Goal: Task Accomplishment & Management: Complete application form

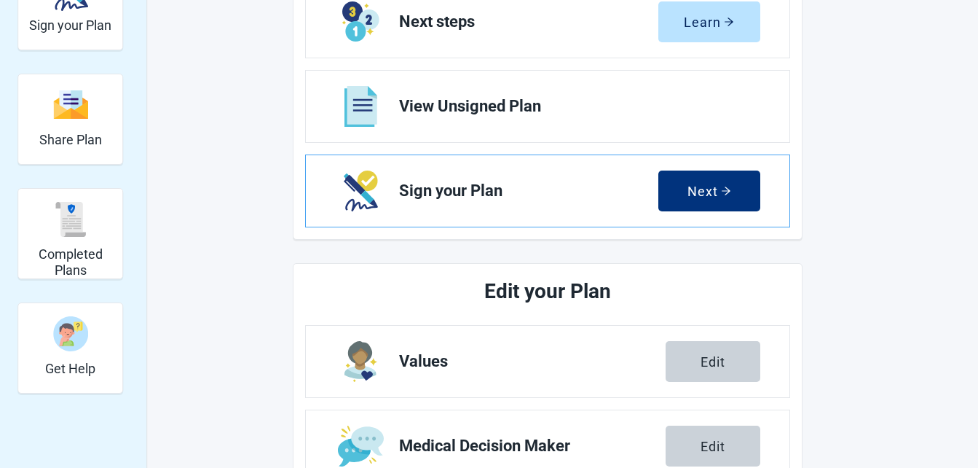
scroll to position [220, 0]
click at [708, 193] on div "Next" at bounding box center [709, 191] width 44 height 15
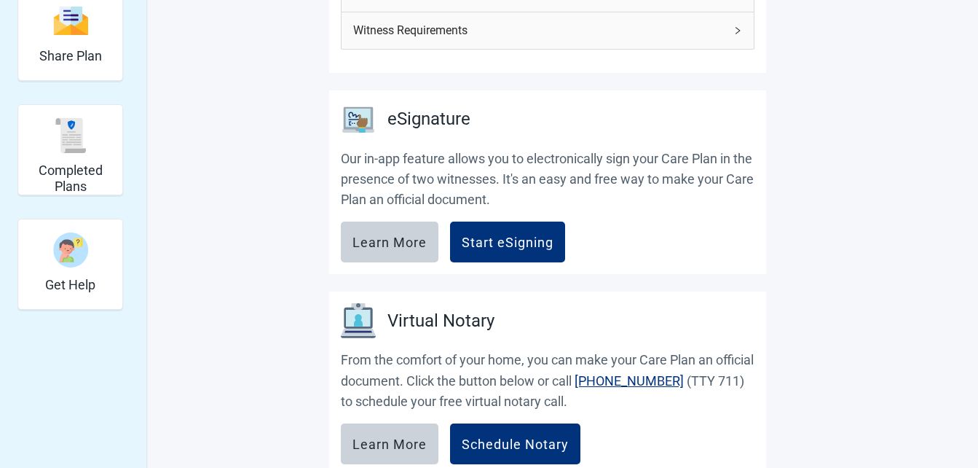
scroll to position [301, 0]
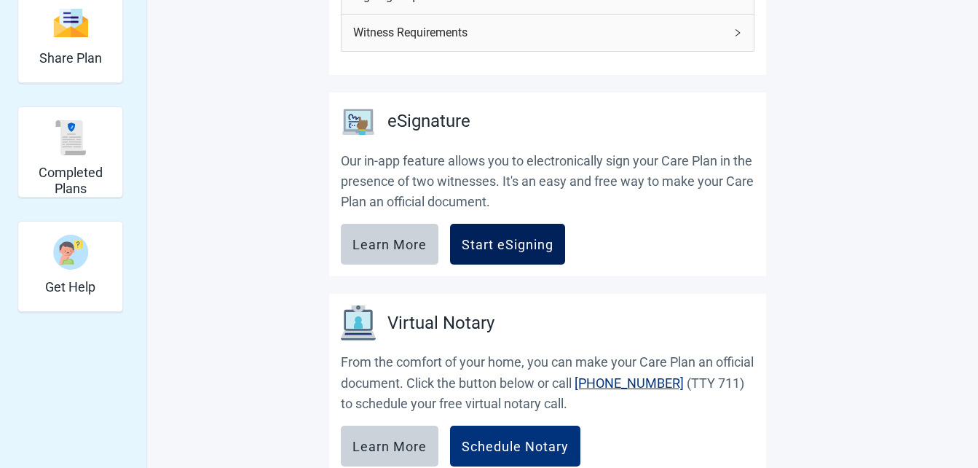
click at [532, 249] on div "Start eSigning" at bounding box center [508, 244] width 92 height 15
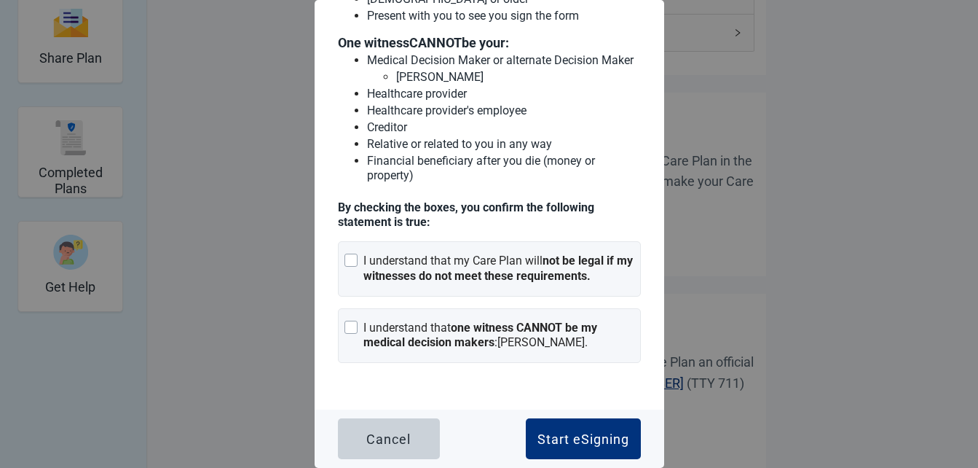
scroll to position [171, 0]
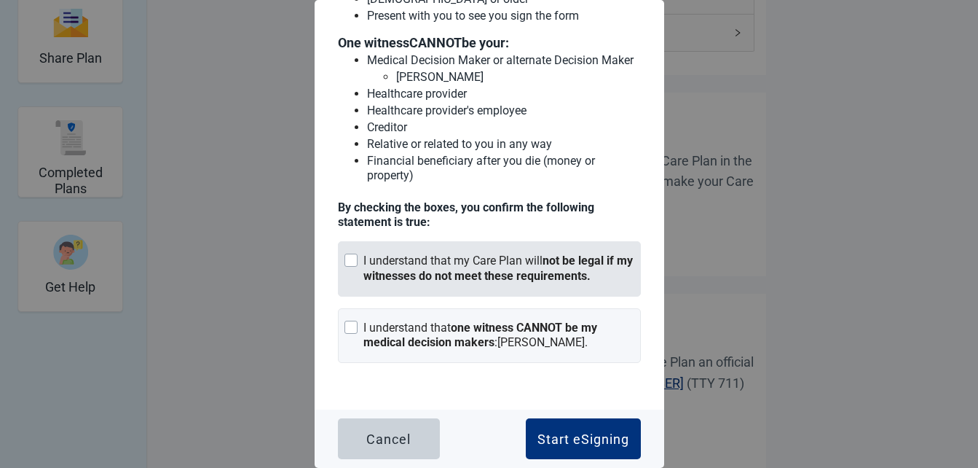
click at [353, 261] on div "Main content" at bounding box center [350, 259] width 13 height 13
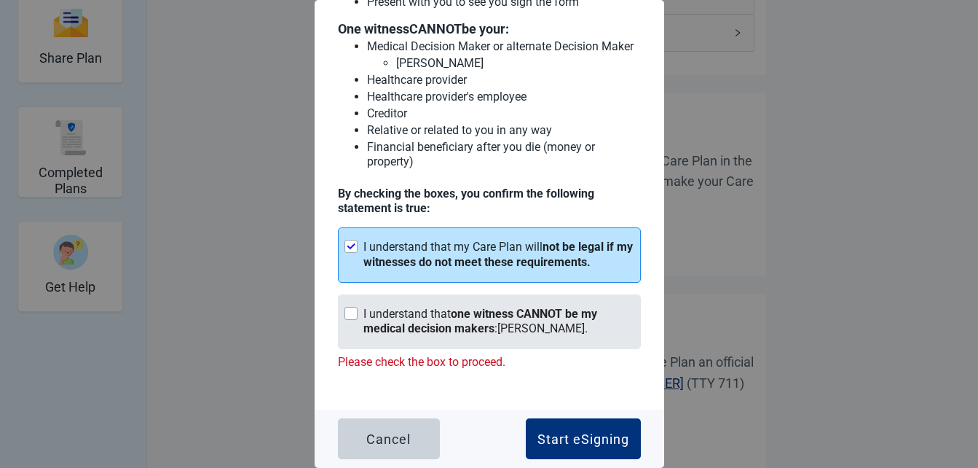
click at [357, 320] on div "Main content" at bounding box center [350, 313] width 13 height 13
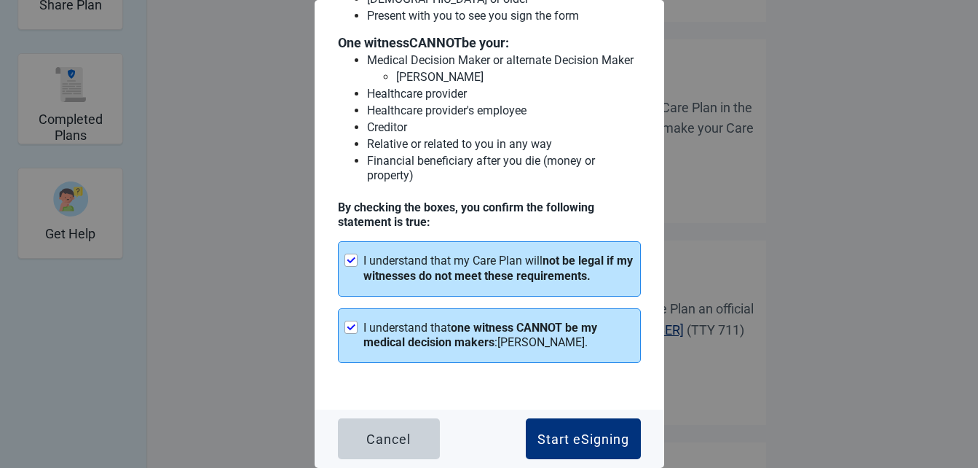
scroll to position [355, 0]
click at [548, 437] on div "Start eSigning" at bounding box center [583, 438] width 92 height 15
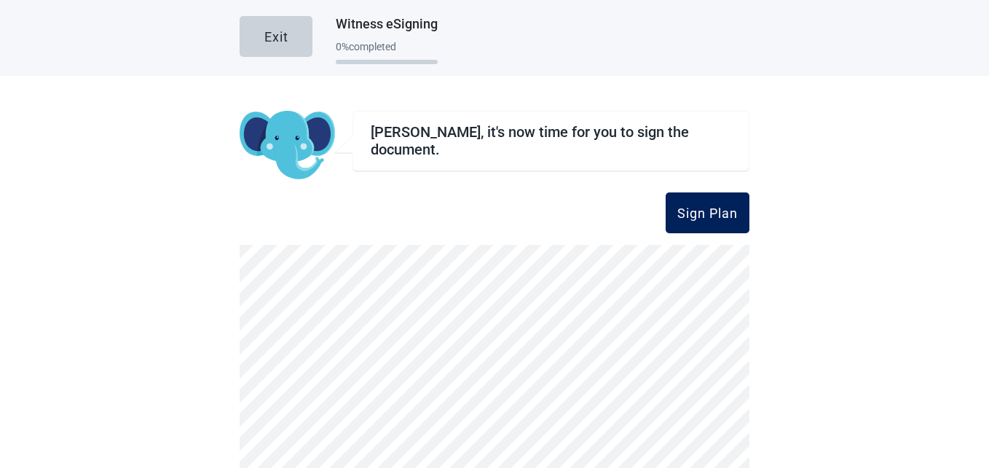
click at [703, 213] on div "Sign Plan" at bounding box center [707, 212] width 60 height 15
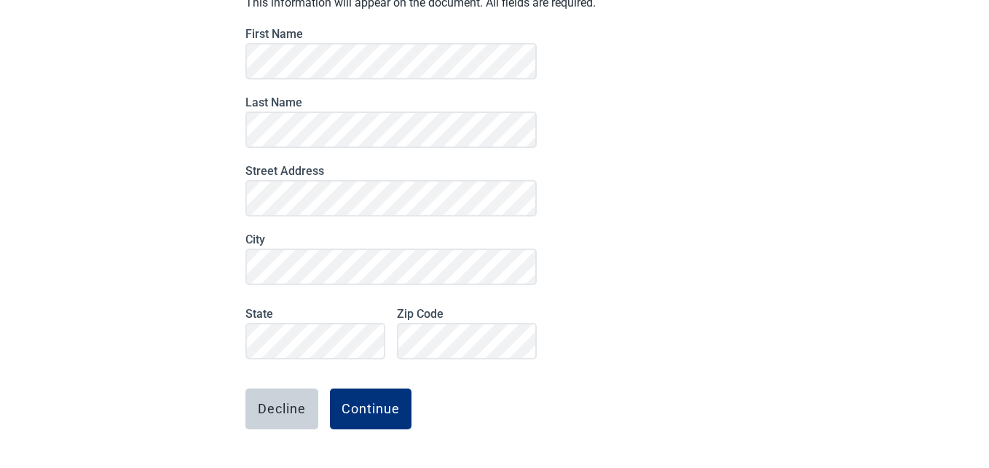
scroll to position [138, 0]
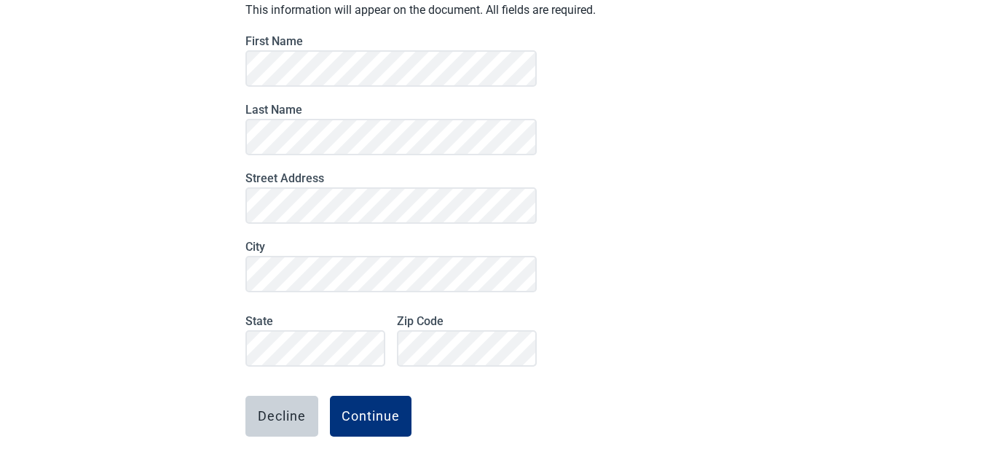
click at [664, 192] on div "Your Information This information will appear on the document. All fields are r…" at bounding box center [495, 244] width 510 height 545
click at [659, 268] on div "Your Information This information will appear on the document. All fields are r…" at bounding box center [495, 244] width 510 height 545
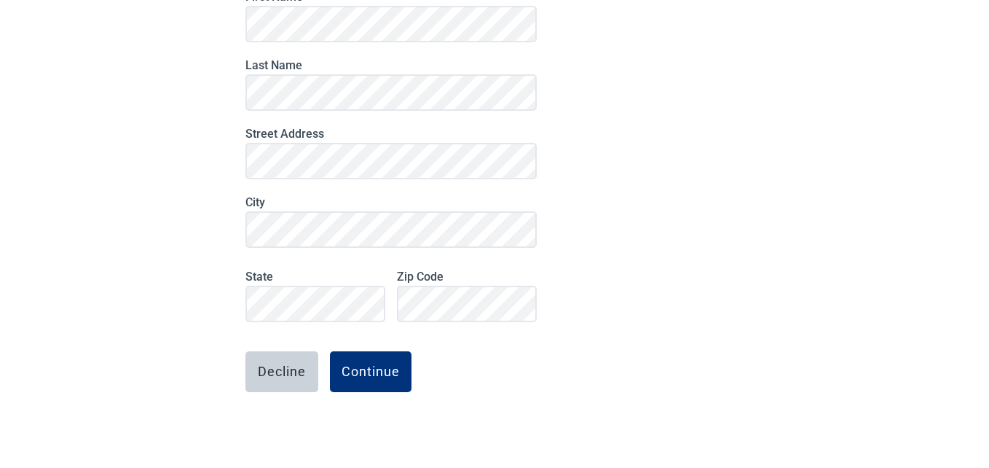
scroll to position [184, 0]
click at [374, 372] on div "Continue" at bounding box center [371, 370] width 58 height 15
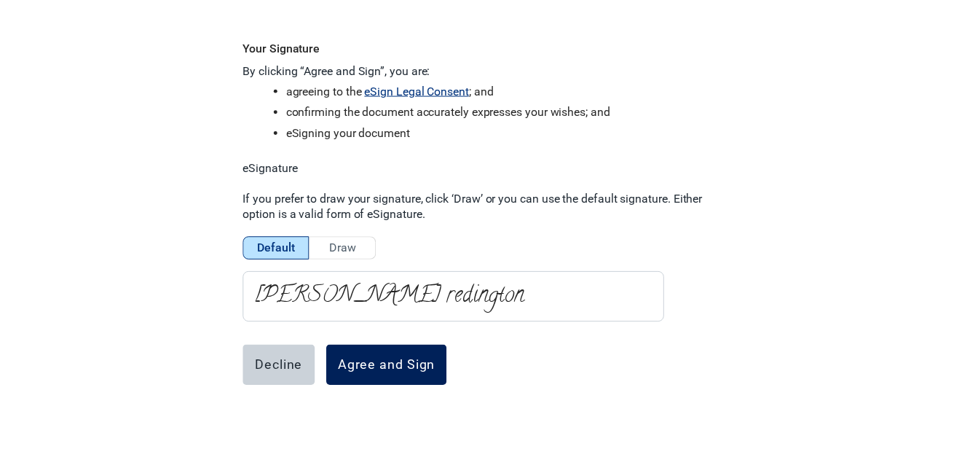
scroll to position [74, 0]
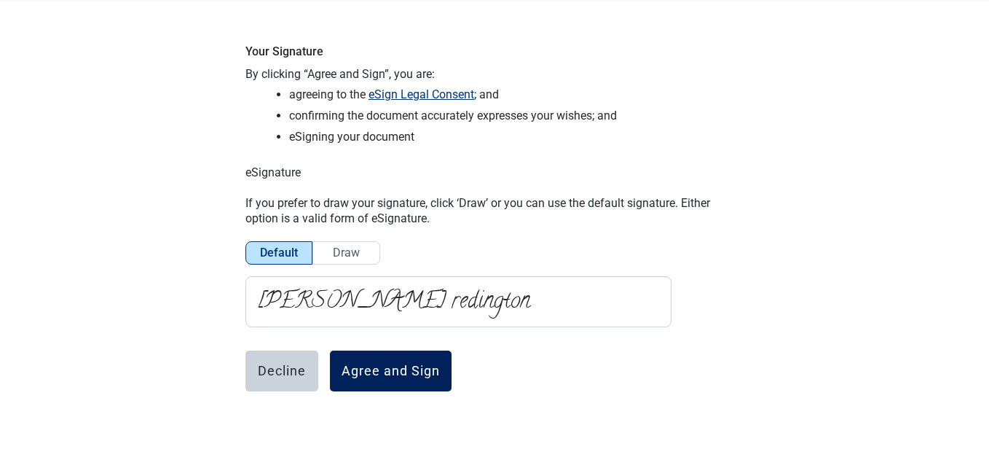
click at [391, 370] on div "Agree and Sign" at bounding box center [391, 370] width 98 height 15
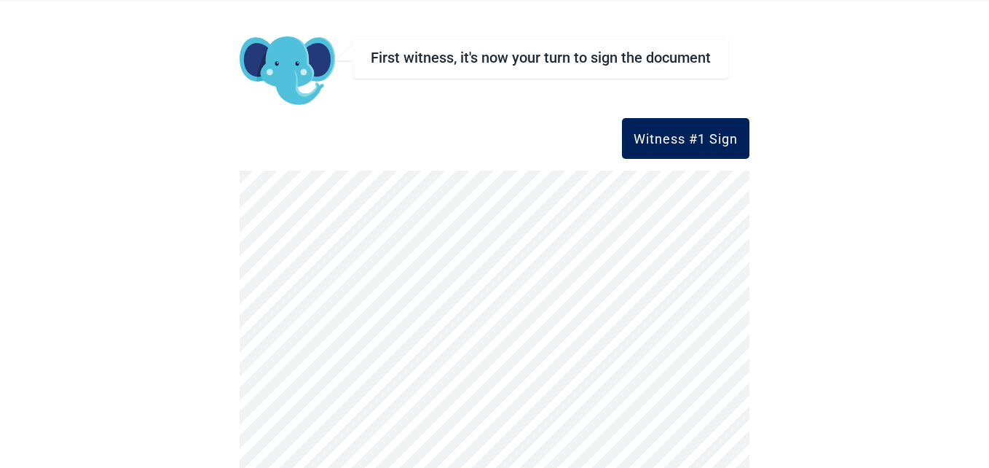
click at [678, 146] on button "Witness #1 Sign" at bounding box center [685, 138] width 127 height 41
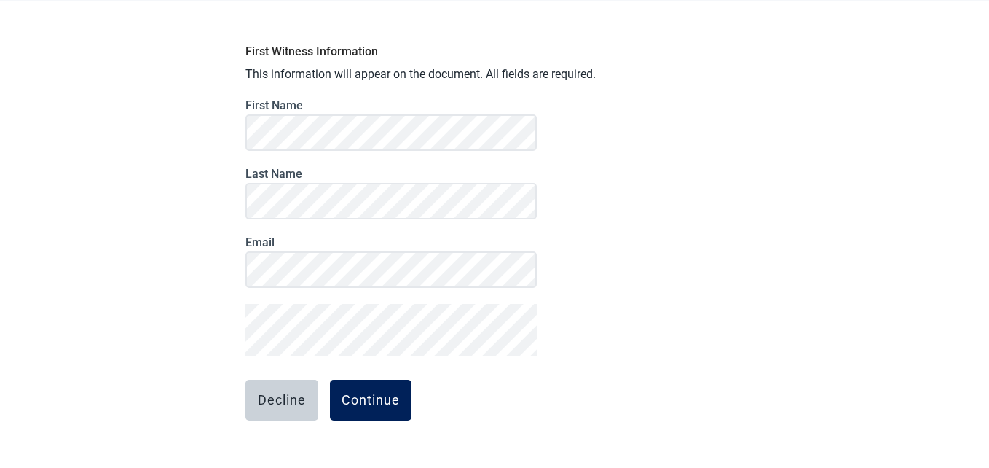
click at [399, 381] on button "Continue" at bounding box center [371, 399] width 82 height 41
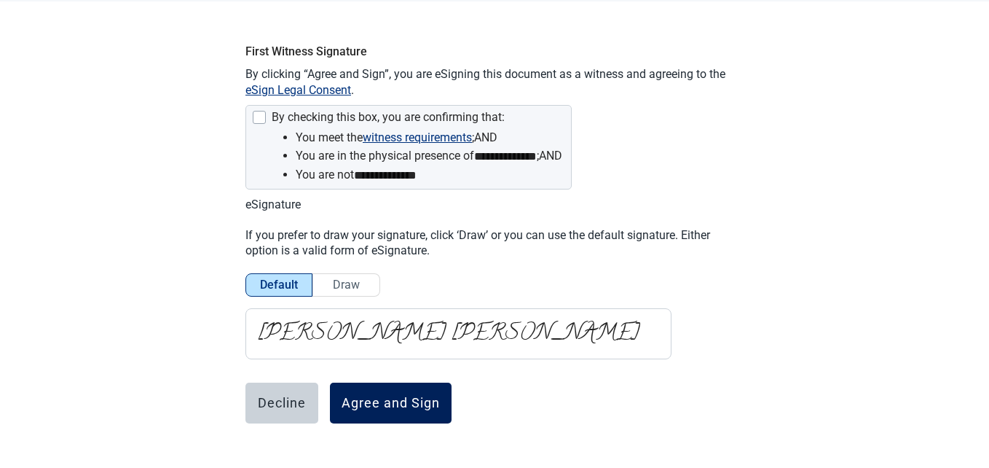
click at [403, 410] on button "Agree and Sign" at bounding box center [391, 402] width 122 height 41
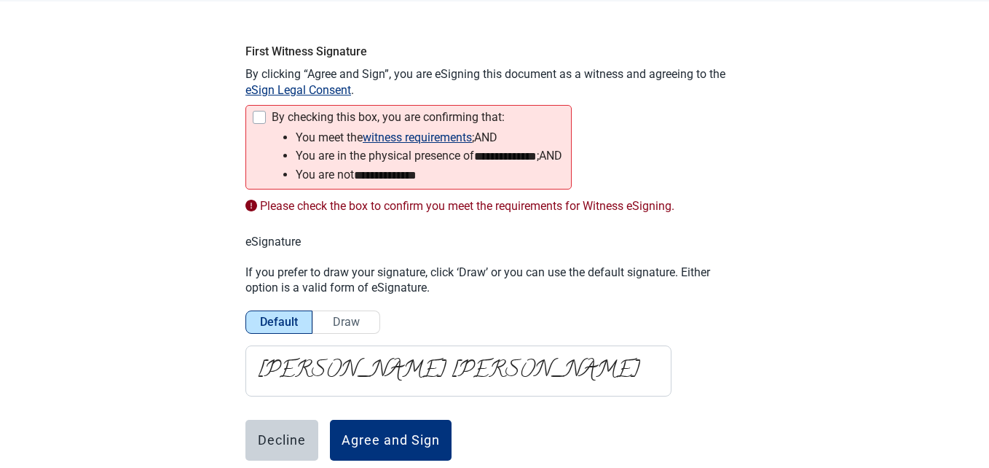
click at [260, 119] on div at bounding box center [259, 117] width 13 height 13
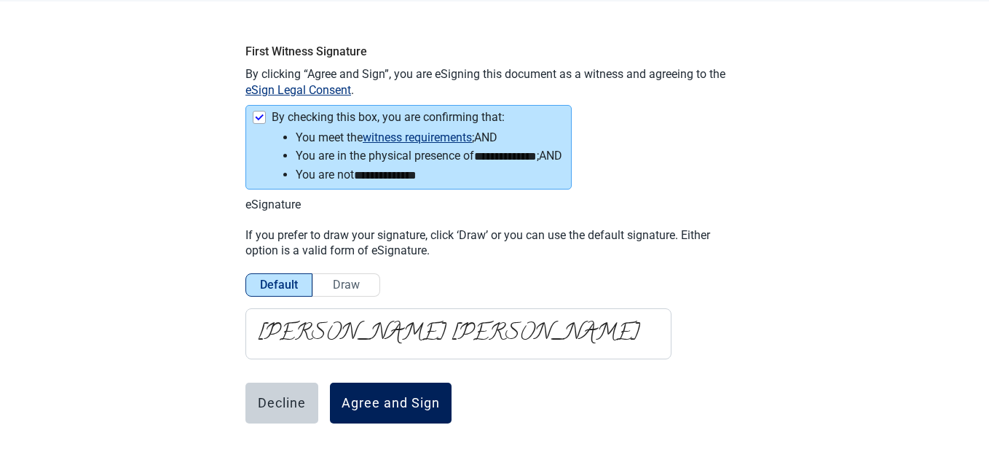
click at [396, 401] on div "Agree and Sign" at bounding box center [391, 402] width 98 height 15
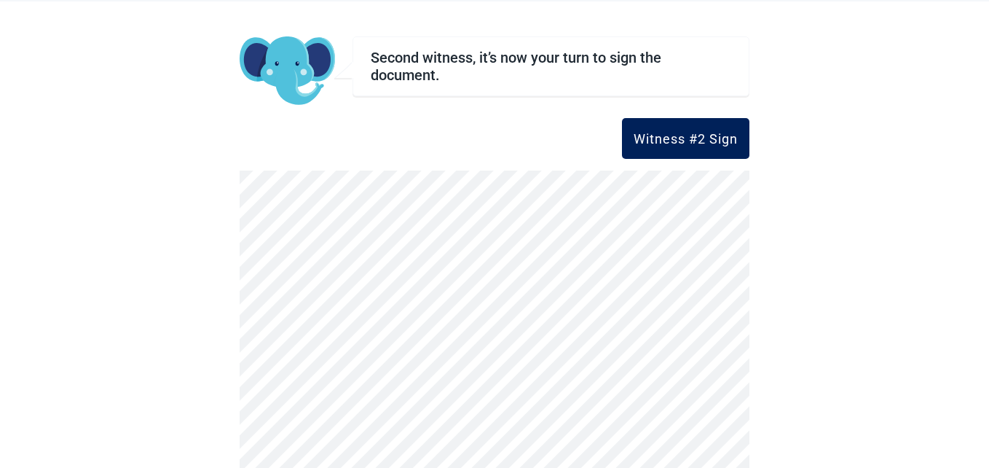
click at [714, 150] on button "Witness #2 Sign" at bounding box center [685, 138] width 127 height 41
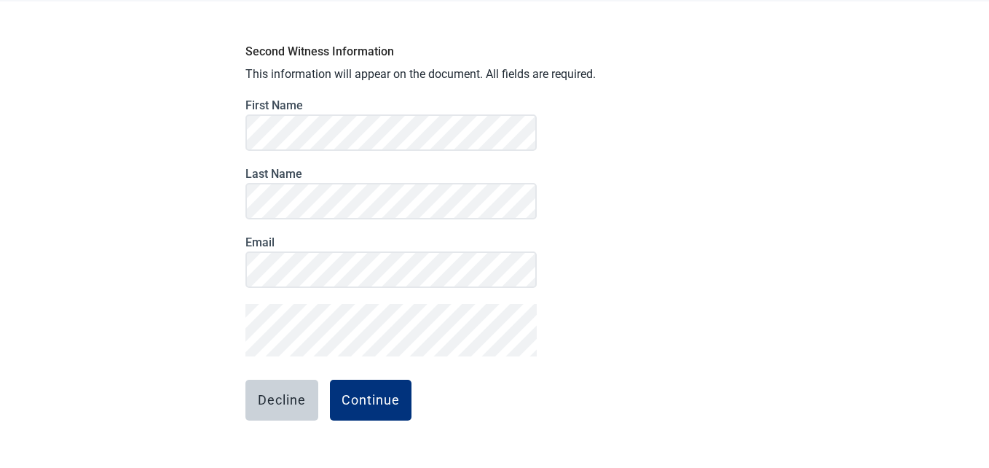
click at [603, 202] on div "Second Witness Information This information will appear on the document. All fi…" at bounding box center [495, 268] width 510 height 465
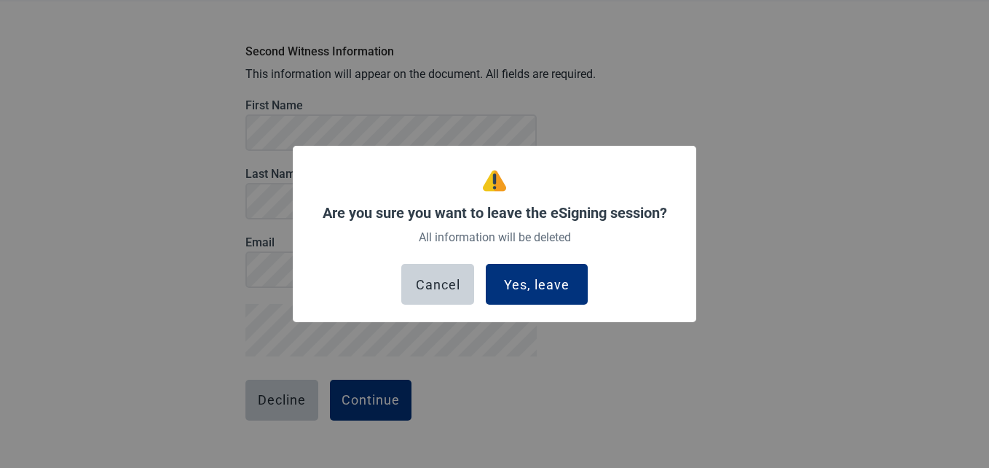
click at [585, 187] on div "Are you sure you want to leave the eSigning session? All information will be de…" at bounding box center [494, 236] width 357 height 135
click at [431, 281] on div "Cancel" at bounding box center [438, 284] width 44 height 15
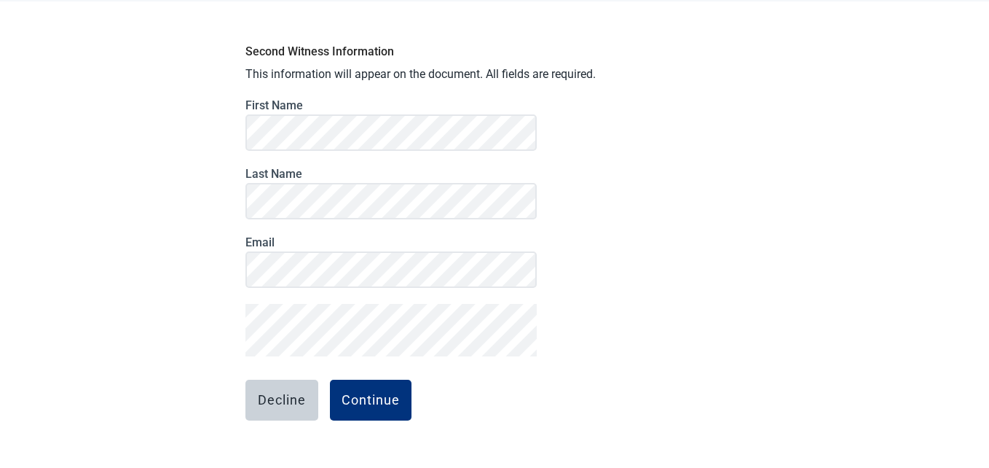
click at [650, 339] on div "Second Witness Information This information will appear on the document. All fi…" at bounding box center [495, 268] width 510 height 465
click at [378, 403] on div "Continue" at bounding box center [371, 400] width 58 height 15
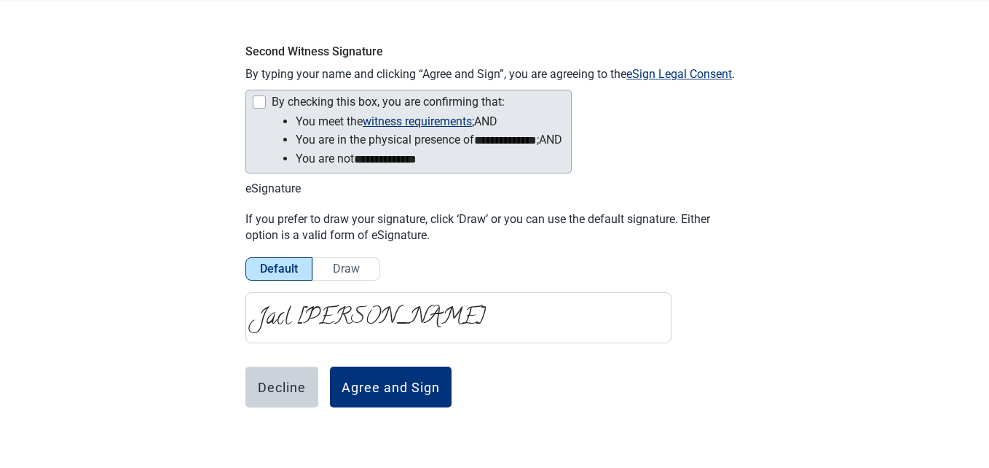
click at [259, 109] on div "By checking this box, you are confirming that:" at bounding box center [407, 103] width 310 height 17
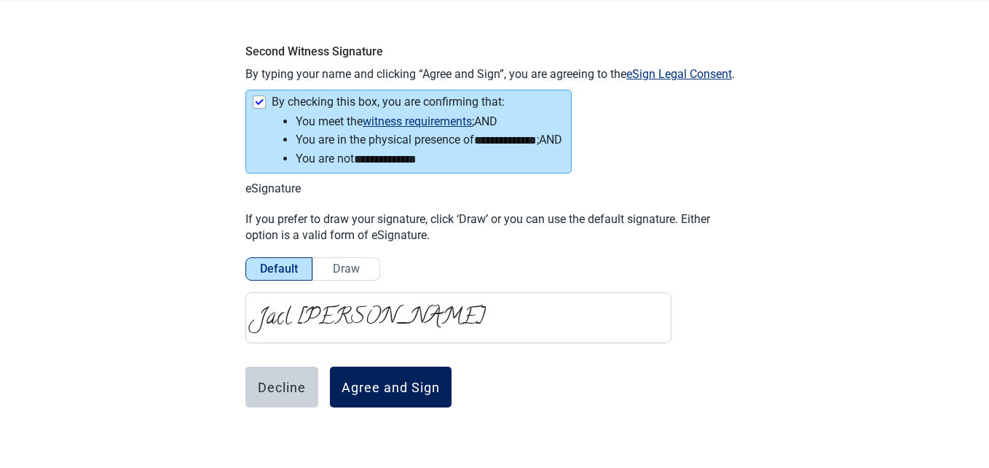
click at [406, 384] on div "Agree and Sign" at bounding box center [391, 386] width 98 height 15
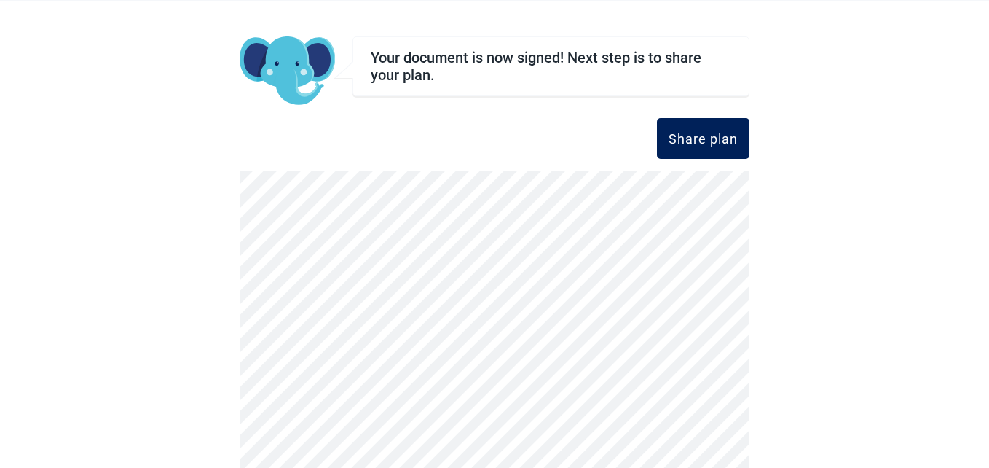
click at [698, 143] on div "Share plan" at bounding box center [702, 138] width 69 height 15
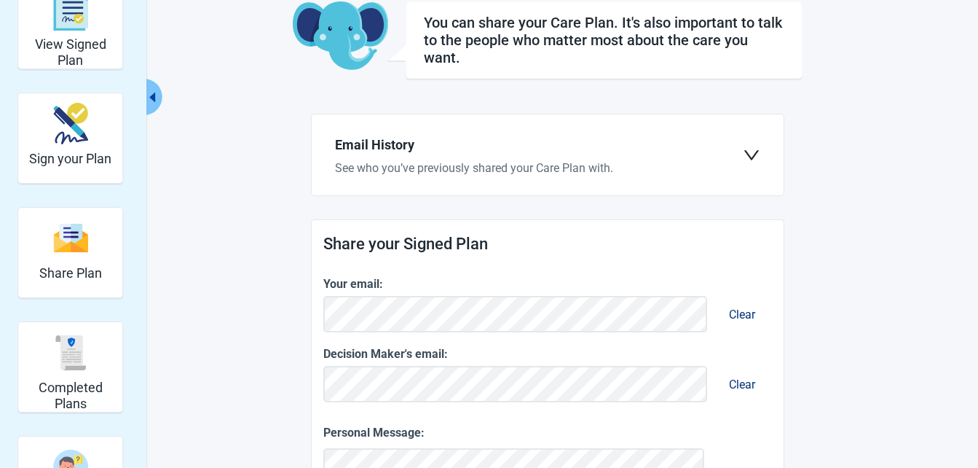
scroll to position [86, 0]
click at [749, 152] on icon "down" at bounding box center [751, 155] width 17 height 17
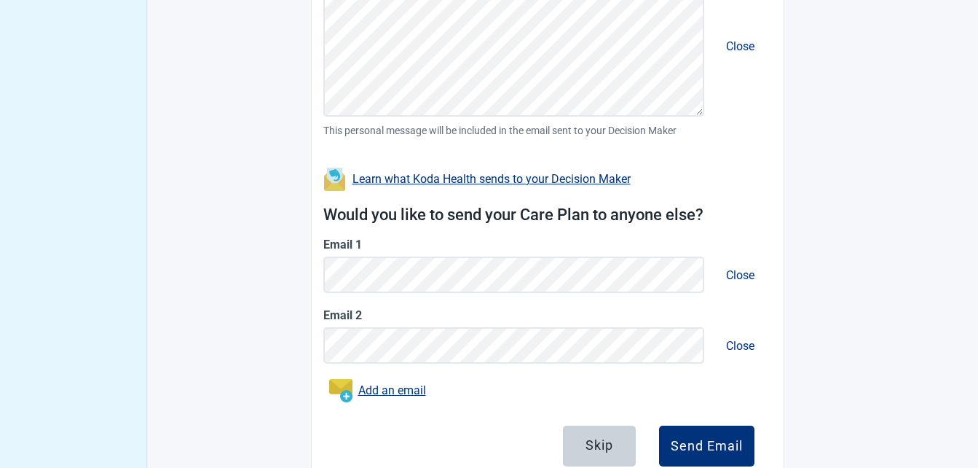
scroll to position [649, 0]
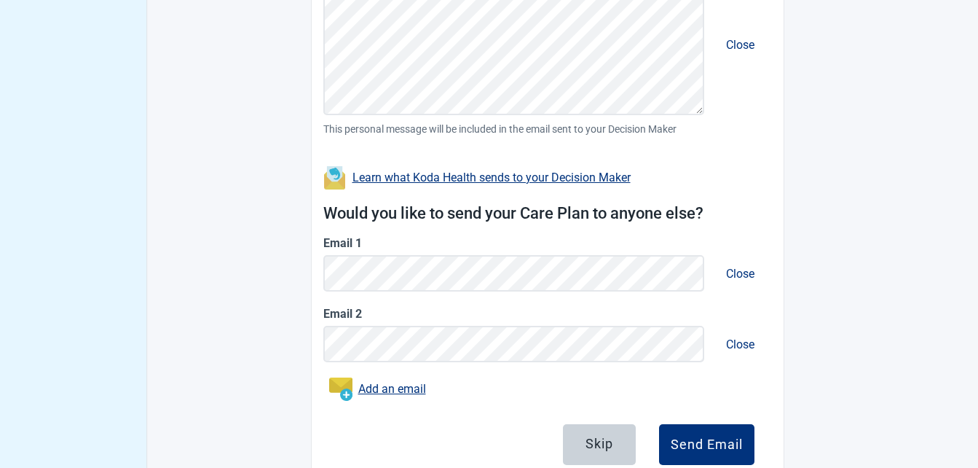
click at [737, 273] on button "Close" at bounding box center [740, 274] width 52 height 42
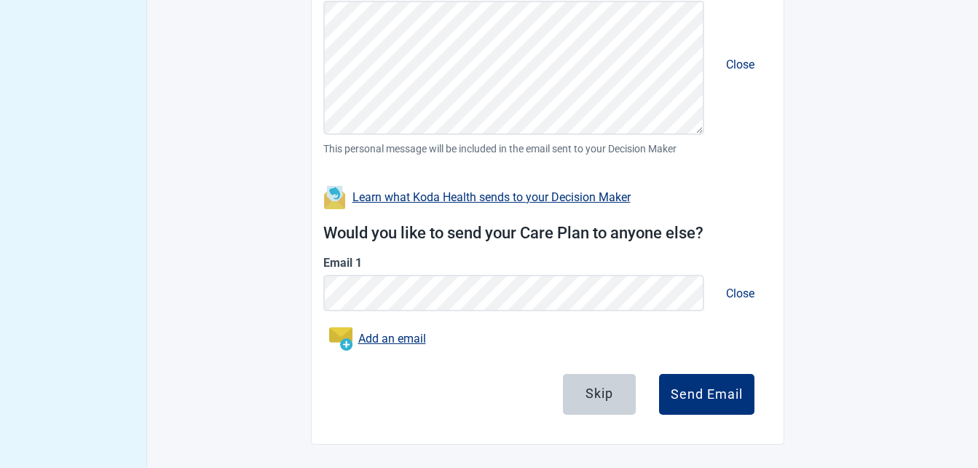
click at [740, 286] on button "Close" at bounding box center [740, 293] width 52 height 42
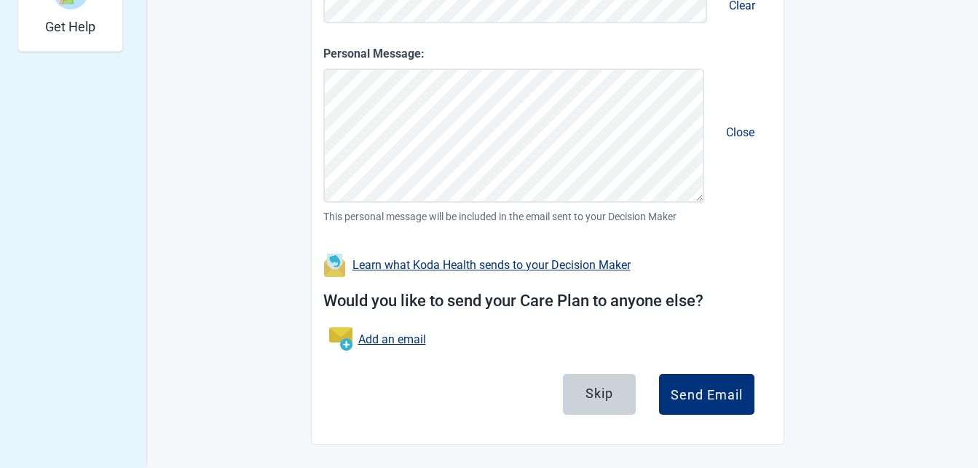
scroll to position [561, 0]
click at [594, 389] on div "Skip" at bounding box center [599, 393] width 28 height 15
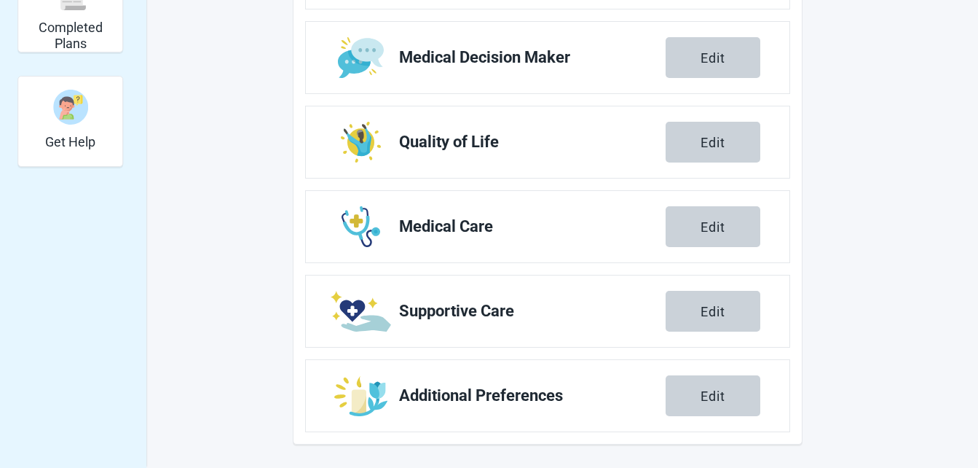
scroll to position [446, 0]
click at [765, 57] on link "Medical Decision Maker Edit" at bounding box center [548, 57] width 484 height 71
